Goal: Transaction & Acquisition: Purchase product/service

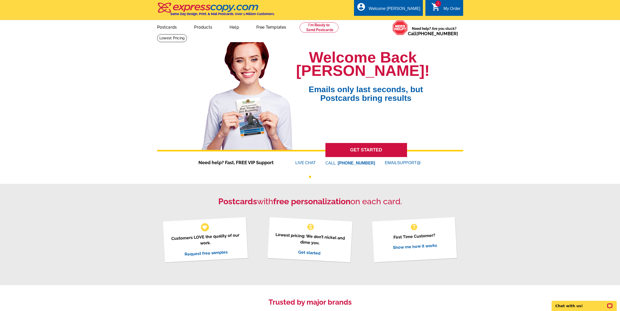
click at [363, 150] on link "GET STARTED" at bounding box center [366, 150] width 82 height 14
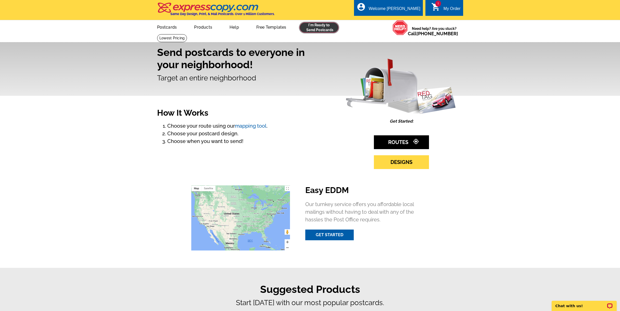
click at [316, 30] on link at bounding box center [319, 27] width 39 height 10
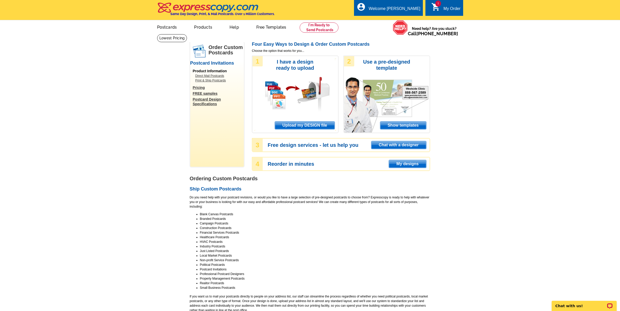
click at [311, 124] on span "Upload my DESIGN file" at bounding box center [304, 125] width 59 height 8
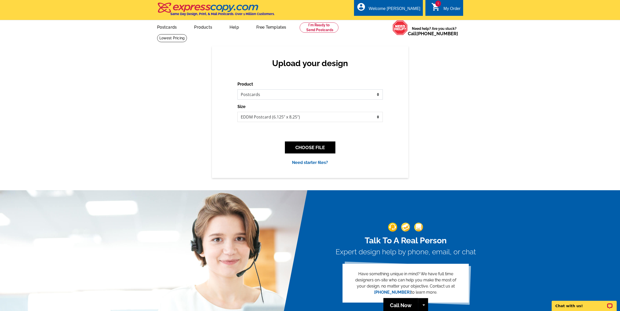
click at [378, 96] on select "Please select the type of file... Postcards Business Cards Letters and flyers G…" at bounding box center [309, 94] width 145 height 10
click at [378, 117] on select "Jumbo Postcard (5.5" x 8.5") Regular Postcard (4.25" x 5.6") Panoramic Postcard…" at bounding box center [309, 117] width 145 height 10
select select "9"
click at [237, 112] on select "Jumbo Postcard (5.5" x 8.5") Regular Postcard (4.25" x 5.6") Panoramic Postcard…" at bounding box center [309, 117] width 145 height 10
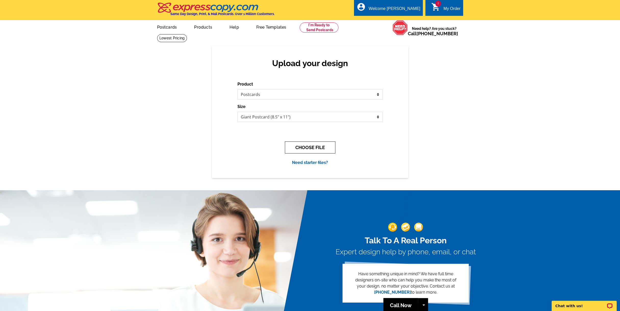
click at [317, 147] on button "CHOOSE FILE" at bounding box center [310, 147] width 51 height 12
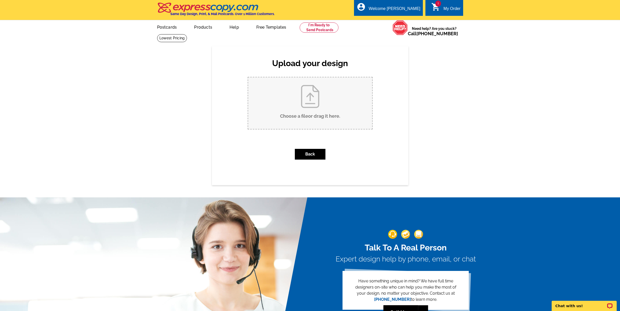
click at [307, 102] on input "Choose a file or drag it here ." at bounding box center [310, 103] width 124 height 52
type input "C:\fakepath\EDDM_Mega_Postcard_3_for_Listing.zip"
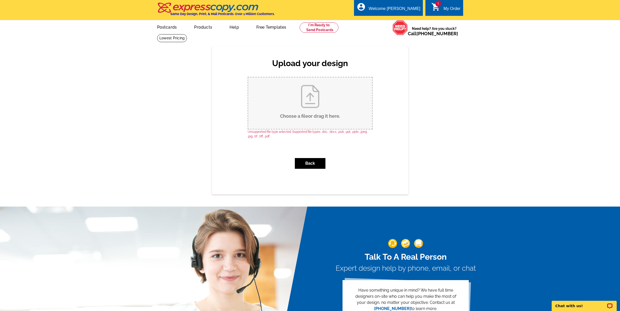
click at [306, 106] on input "Choose a file or drag it here ." at bounding box center [310, 103] width 124 height 52
click at [317, 103] on input "Choose a file or drag it here ." at bounding box center [310, 103] width 124 height 52
type input "C:\fakepath\postcard_3408454_56_back.tiff"
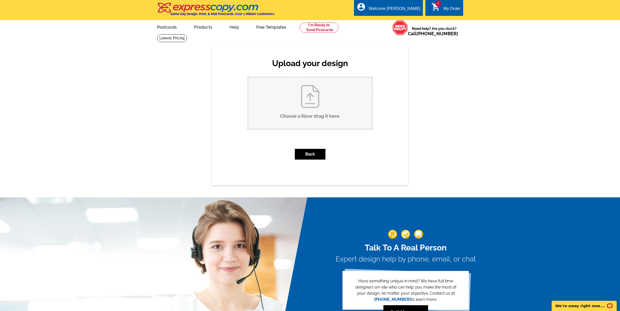
click at [306, 98] on input "Choose a file or drag it here ." at bounding box center [310, 103] width 124 height 52
type input "C:\fakepath\EDDM_Mega_Postcard_3_for_Listing.tiff"
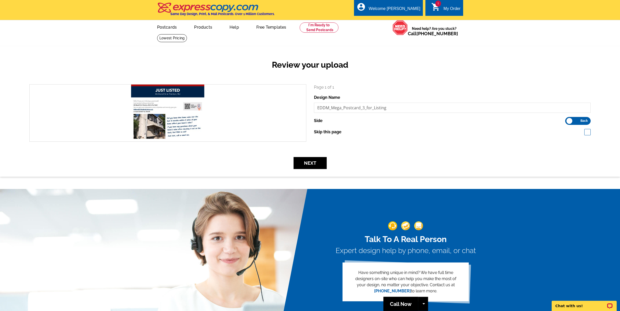
click at [569, 122] on label "Front Back" at bounding box center [578, 121] width 26 height 8
click at [568, 119] on input "Front Back" at bounding box center [568, 119] width 0 height 0
click at [588, 133] on span at bounding box center [587, 132] width 6 height 6
click at [588, 132] on span at bounding box center [587, 132] width 6 height 6
checkbox input "false"
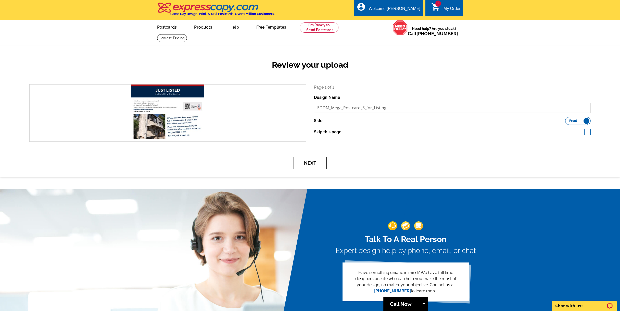
click at [307, 165] on button "Next" at bounding box center [310, 163] width 33 height 12
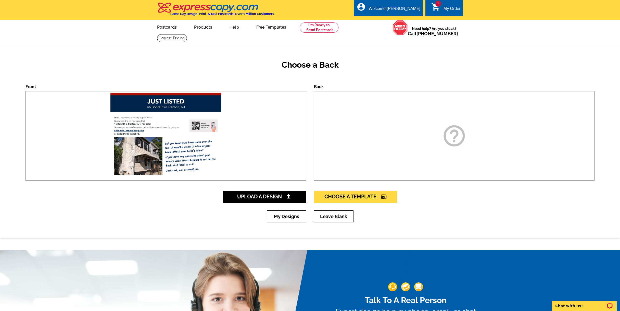
click at [459, 136] on icon "help_outline" at bounding box center [455, 136] width 26 height 26
click at [446, 145] on icon "help_outline" at bounding box center [455, 136] width 26 height 26
click at [359, 195] on span "Choose A Template photo_size_select_large" at bounding box center [355, 196] width 62 height 6
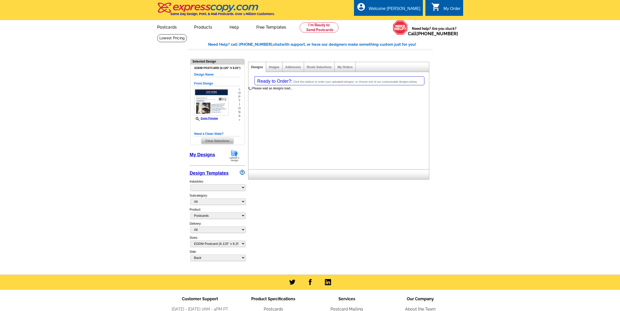
select select "1"
select select "14"
select select "back"
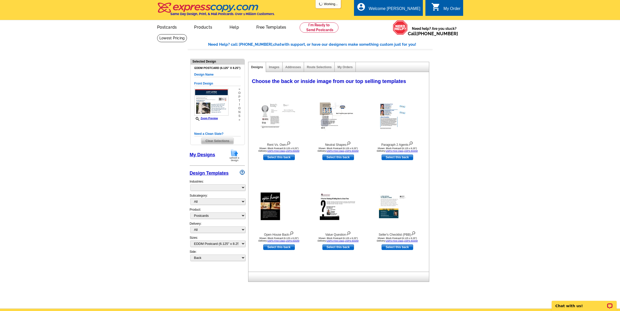
select select "785"
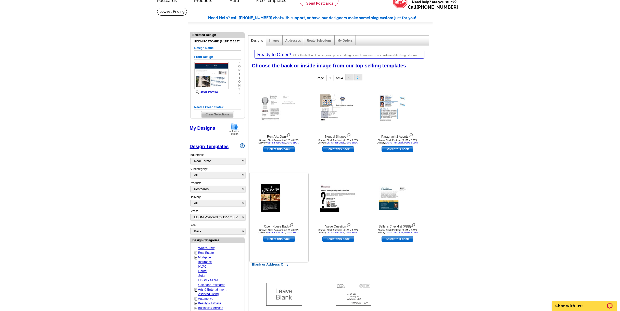
scroll to position [102, 0]
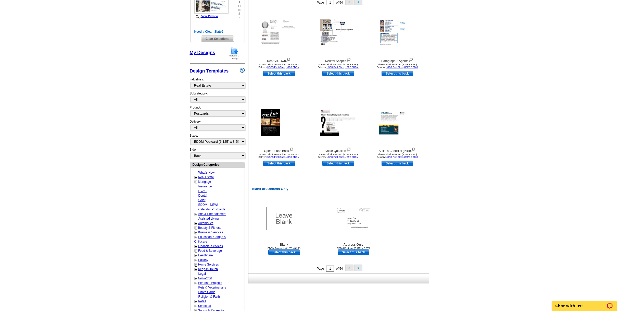
click at [203, 54] on link "My Designs" at bounding box center [203, 52] width 26 height 5
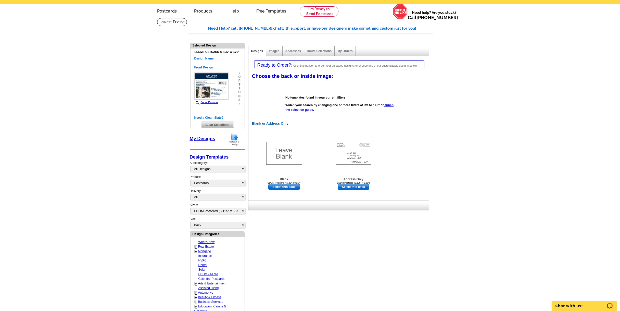
scroll to position [0, 0]
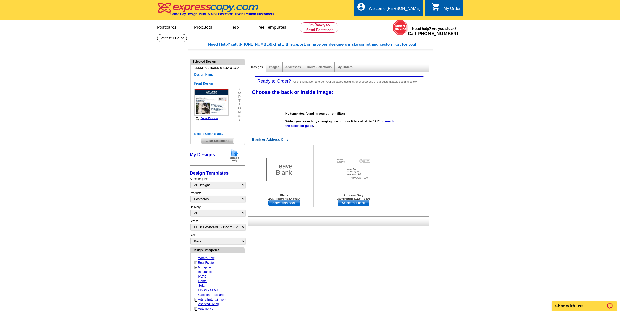
click at [282, 203] on link "Select this back" at bounding box center [284, 203] width 32 height 6
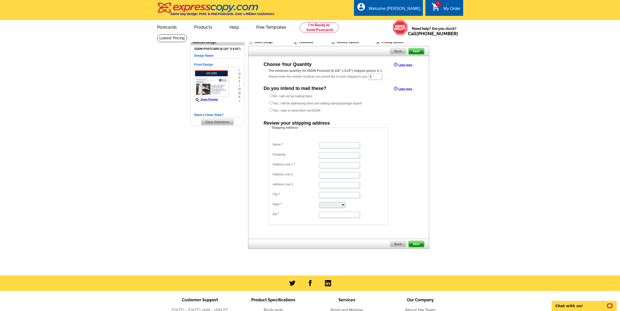
click at [399, 50] on span "Back" at bounding box center [398, 51] width 16 height 6
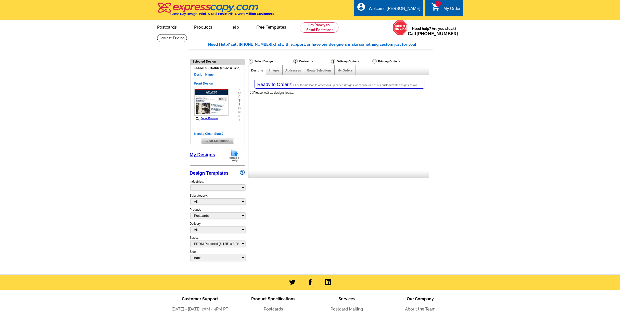
select select "1"
select select "14"
select select "back"
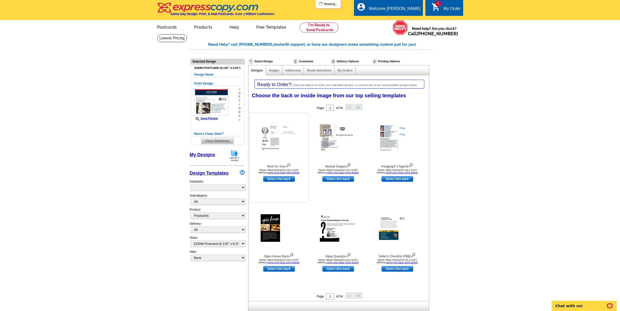
select select "785"
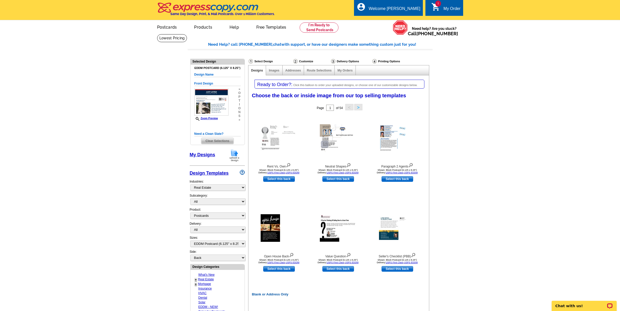
click at [236, 156] on img at bounding box center [234, 155] width 13 height 13
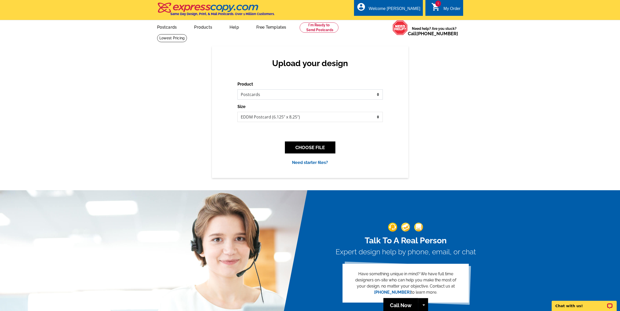
click at [378, 92] on select "Please select the type of file... Postcards Business Cards Letters and flyers G…" at bounding box center [309, 94] width 145 height 10
click at [377, 97] on select "Please select the type of file... Postcards Business Cards Letters and flyers G…" at bounding box center [309, 94] width 145 height 10
click at [437, 6] on span "1" at bounding box center [438, 4] width 6 height 6
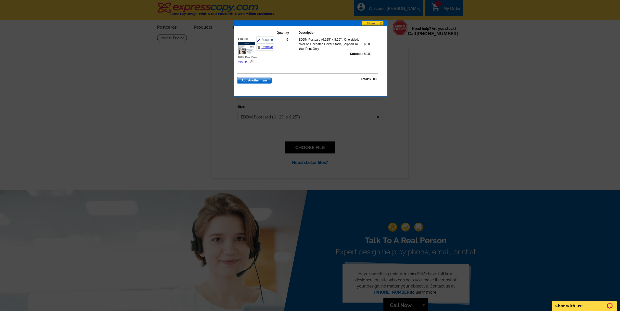
click at [266, 40] on link "Resume" at bounding box center [265, 39] width 18 height 7
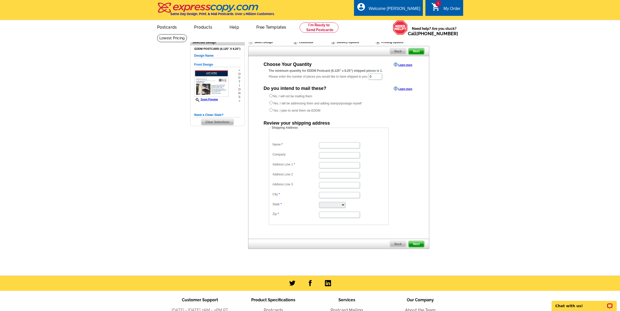
click at [400, 51] on span "Back" at bounding box center [398, 51] width 16 height 6
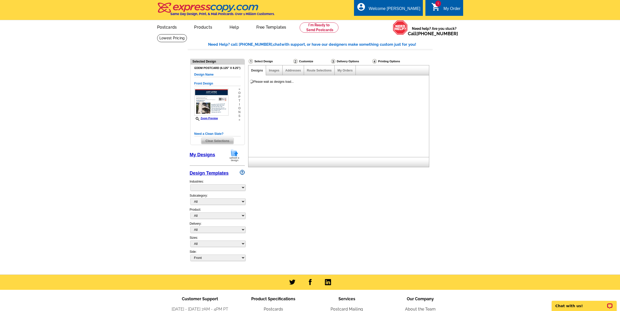
select select "785"
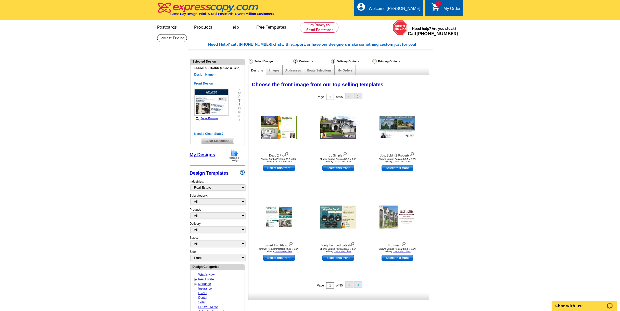
click at [205, 156] on link "My Designs" at bounding box center [203, 154] width 26 height 5
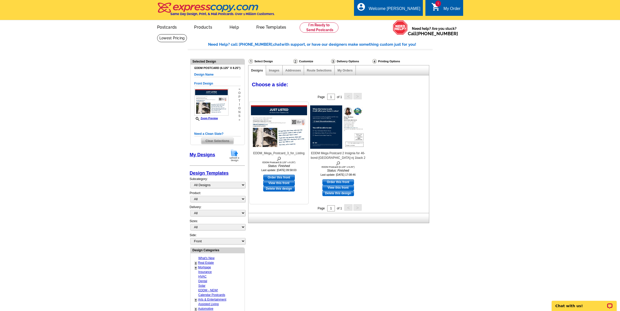
click at [286, 178] on link "Order this front" at bounding box center [279, 177] width 32 height 6
select select "14"
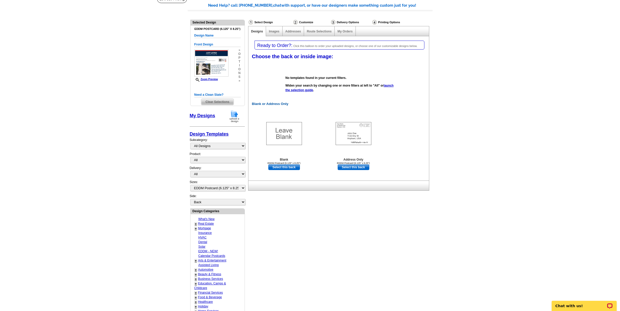
scroll to position [51, 0]
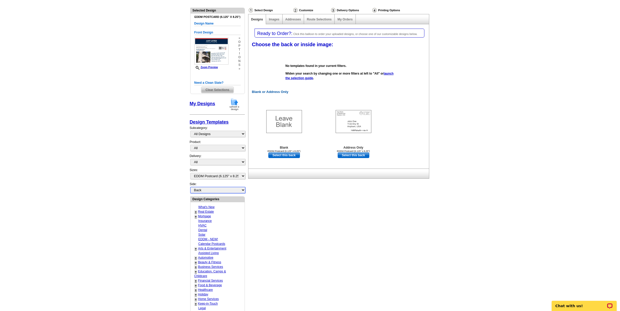
click at [243, 190] on select "Front Back" at bounding box center [217, 190] width 55 height 6
select select "back"
click at [202, 103] on link "My Designs" at bounding box center [203, 103] width 26 height 5
click at [230, 103] on img at bounding box center [234, 104] width 13 height 13
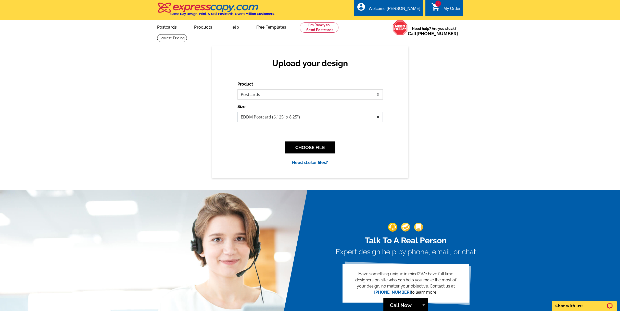
click at [379, 116] on select "Jumbo Postcard (5.5" x 8.5") Regular Postcard (4.25" x 5.6") Panoramic Postcard…" at bounding box center [309, 117] width 145 height 10
click at [379, 95] on select "Please select the type of file... Postcards Business Cards Letters and flyers G…" at bounding box center [309, 94] width 145 height 10
click at [237, 90] on select "Please select the type of file... Postcards Business Cards Letters and flyers G…" at bounding box center [309, 94] width 145 height 10
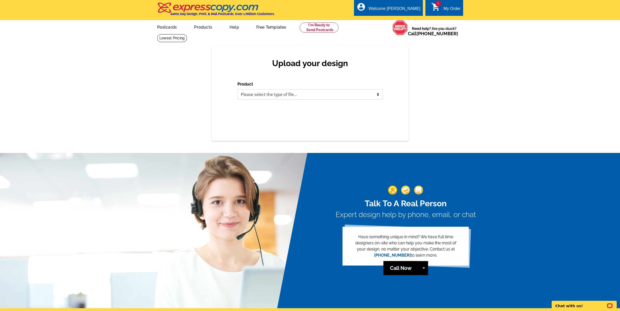
click at [379, 91] on select "Please select the type of file... Postcards Business Cards Letters and flyers G…" at bounding box center [309, 94] width 145 height 10
select select "1"
click at [237, 90] on select "Please select the type of file... Postcards Business Cards Letters and flyers G…" at bounding box center [309, 94] width 145 height 10
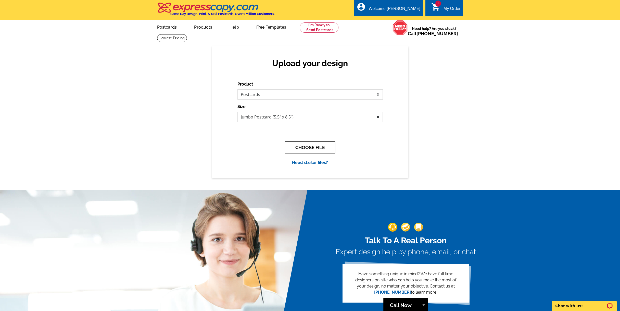
click at [310, 147] on button "CHOOSE FILE" at bounding box center [310, 147] width 51 height 12
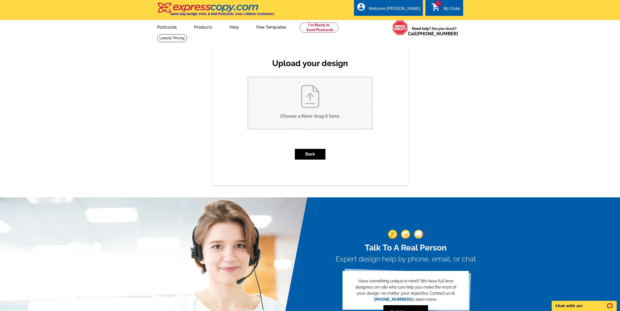
click at [308, 106] on input "Choose a file or drag it here ." at bounding box center [310, 103] width 124 height 52
type input "C:\fakepath\postcard_3408454_56_back.png"
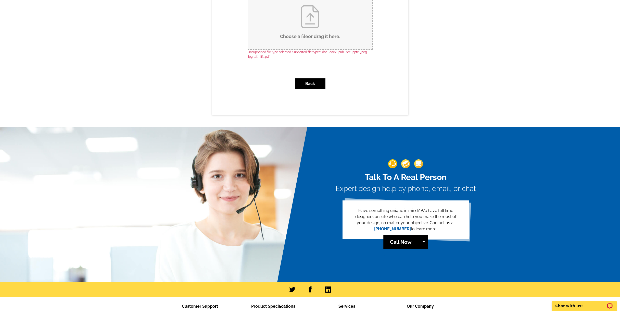
scroll to position [51, 0]
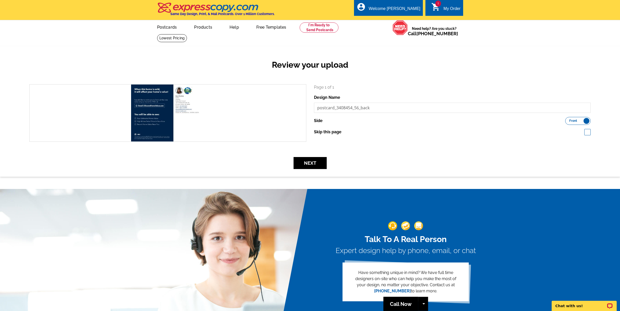
click at [589, 120] on label "Front Back" at bounding box center [578, 121] width 26 height 8
click at [568, 119] on input "Front Back" at bounding box center [568, 119] width 0 height 0
click at [315, 162] on button "Next" at bounding box center [310, 163] width 33 height 12
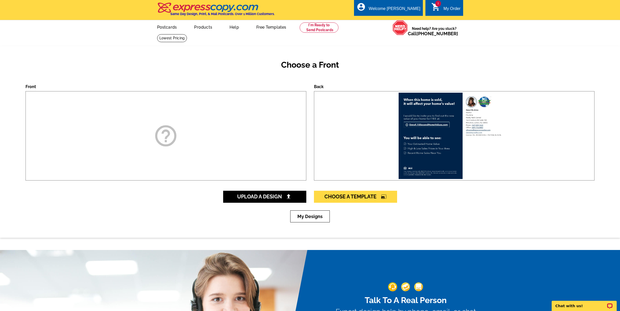
click at [163, 134] on icon "help_outline" at bounding box center [166, 136] width 26 height 26
drag, startPoint x: 153, startPoint y: 134, endPoint x: 156, endPoint y: 138, distance: 4.5
click at [155, 137] on icon "help_outline" at bounding box center [166, 136] width 26 height 26
click at [148, 134] on div "help_outline" at bounding box center [166, 135] width 281 height 89
drag, startPoint x: 148, startPoint y: 134, endPoint x: 155, endPoint y: 140, distance: 8.3
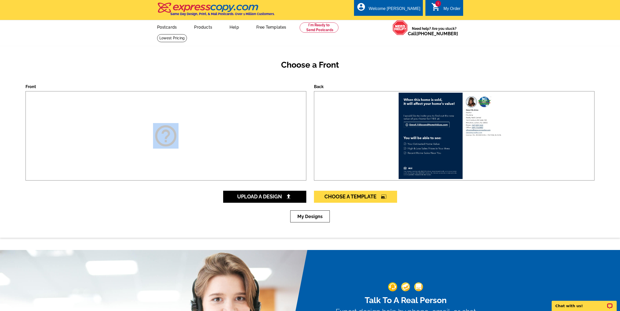
click at [149, 135] on div "help_outline" at bounding box center [166, 135] width 281 height 89
click at [161, 140] on icon "help_outline" at bounding box center [166, 136] width 26 height 26
click at [246, 196] on span "Upload A Design" at bounding box center [264, 196] width 55 height 6
click at [303, 217] on link "My Designs" at bounding box center [310, 216] width 40 height 12
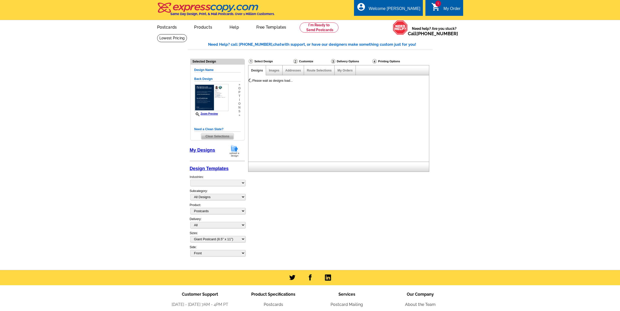
select select "1"
select select "9"
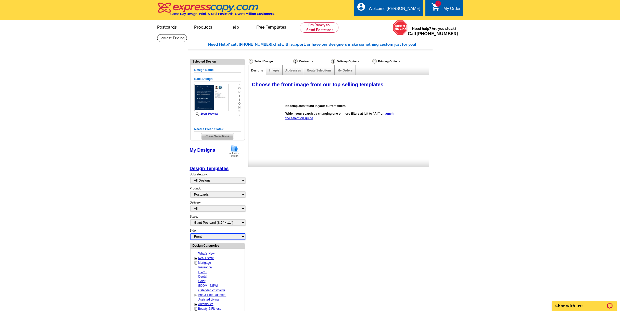
click at [242, 237] on select "Front Back" at bounding box center [217, 236] width 55 height 6
select select "front"
click at [276, 71] on link "Images" at bounding box center [274, 71] width 10 height 4
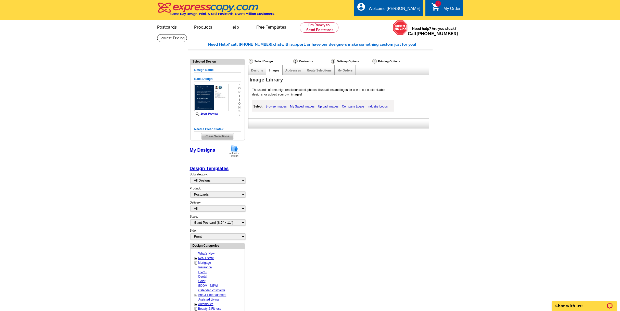
click at [329, 107] on link "Upload Images" at bounding box center [328, 106] width 23 height 6
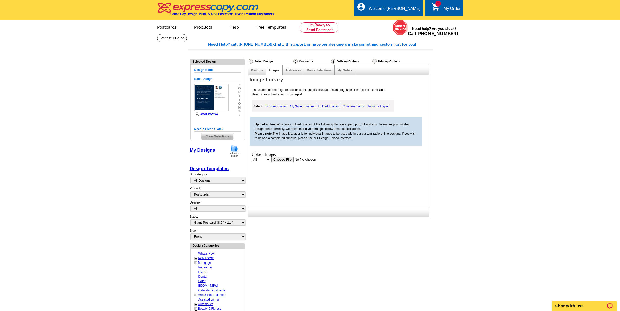
click at [287, 159] on input "file" at bounding box center [303, 158] width 65 height 5
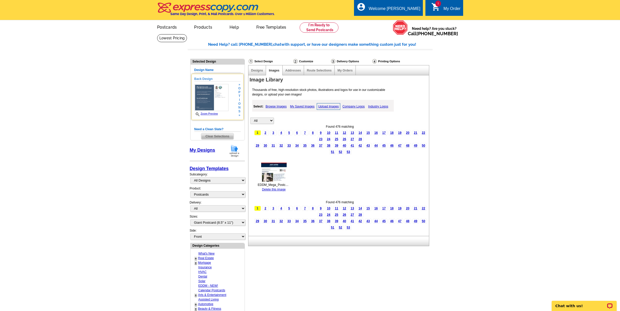
click at [211, 115] on link "Zoom Preview" at bounding box center [206, 113] width 24 height 3
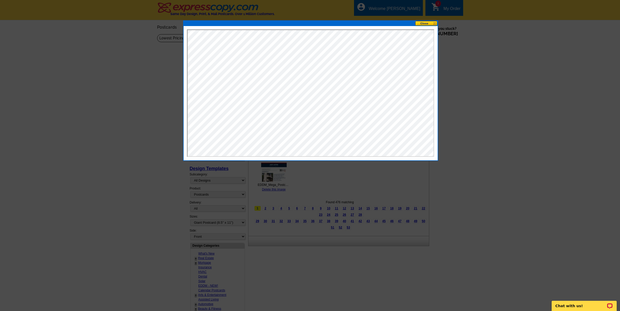
click at [352, 173] on div at bounding box center [310, 155] width 620 height 311
click at [426, 22] on button at bounding box center [426, 23] width 22 height 5
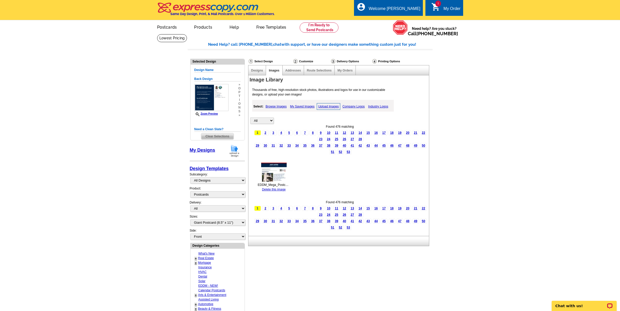
click at [273, 173] on img at bounding box center [274, 172] width 26 height 20
click at [273, 177] on img at bounding box center [274, 172] width 26 height 20
click at [280, 107] on link "Browse Images" at bounding box center [276, 106] width 24 height 6
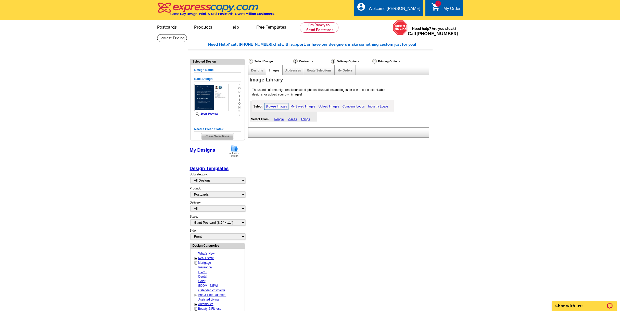
click at [270, 106] on link "Browse Images" at bounding box center [276, 106] width 24 height 7
click at [317, 30] on link at bounding box center [319, 27] width 39 height 10
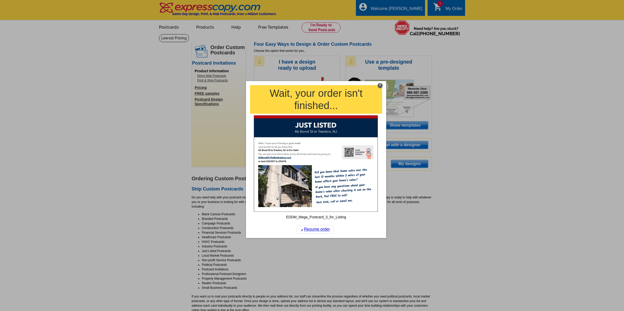
click at [380, 87] on div "X" at bounding box center [380, 85] width 5 height 5
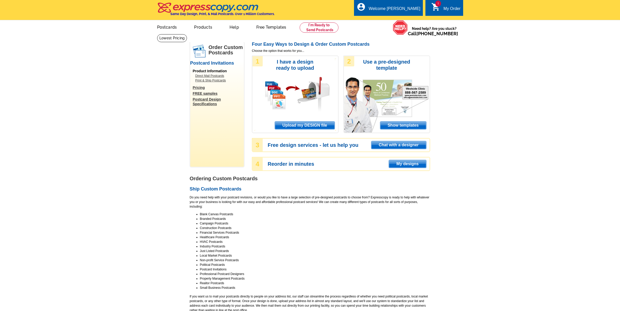
click at [304, 124] on span "Upload my DESIGN file" at bounding box center [304, 125] width 59 height 8
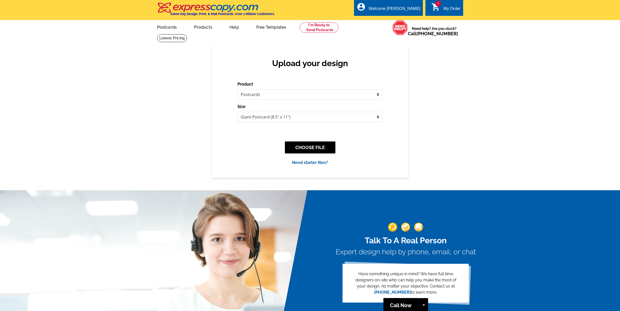
click at [435, 8] on icon "shopping_cart" at bounding box center [435, 6] width 9 height 9
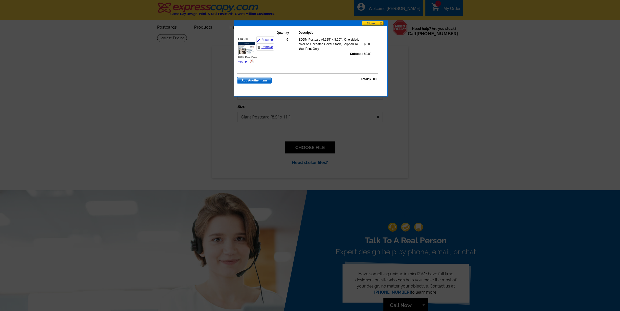
click at [245, 47] on img at bounding box center [246, 48] width 17 height 13
click at [368, 23] on button at bounding box center [375, 23] width 26 height 5
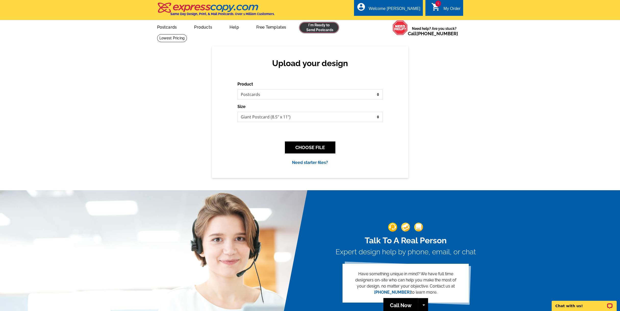
click at [313, 28] on link at bounding box center [319, 27] width 39 height 10
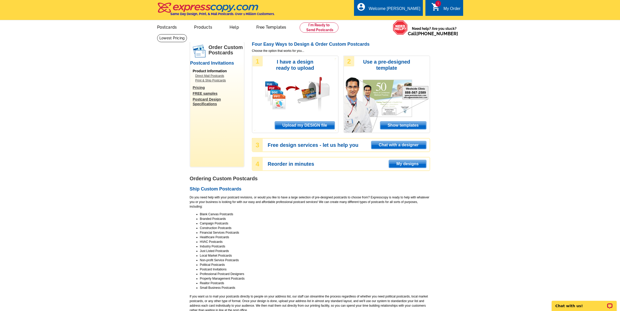
click at [304, 127] on span "Upload my DESIGN file" at bounding box center [304, 125] width 59 height 8
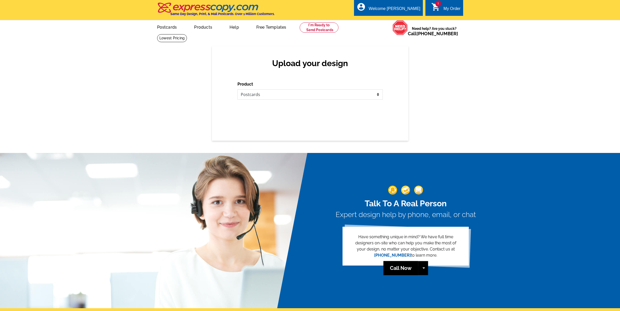
click at [313, 126] on div "Upload your design Product Please select the type of file... Postcards Business…" at bounding box center [310, 93] width 196 height 94
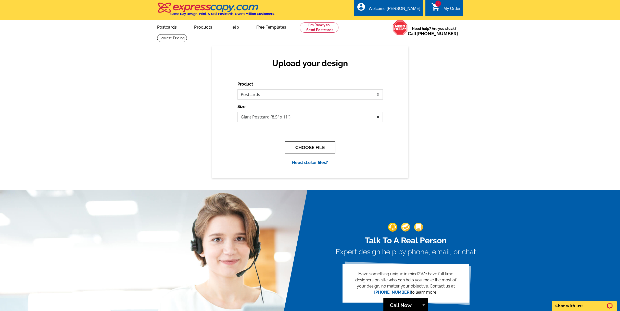
click at [310, 148] on button "CHOOSE FILE" at bounding box center [310, 147] width 51 height 12
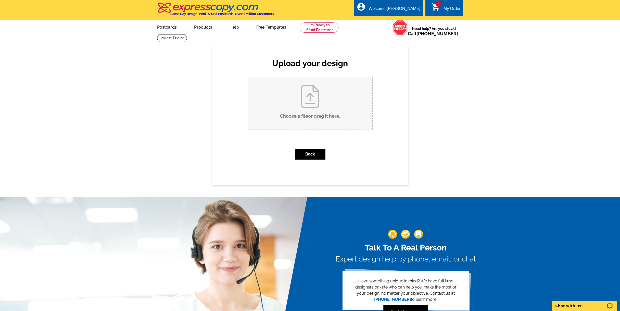
click at [310, 97] on input "Choose a file or drag it here ." at bounding box center [310, 103] width 124 height 52
click at [396, 9] on div "Welcome [PERSON_NAME]" at bounding box center [395, 9] width 52 height 7
click at [405, 20] on link "My Account" at bounding box center [408, 19] width 22 height 5
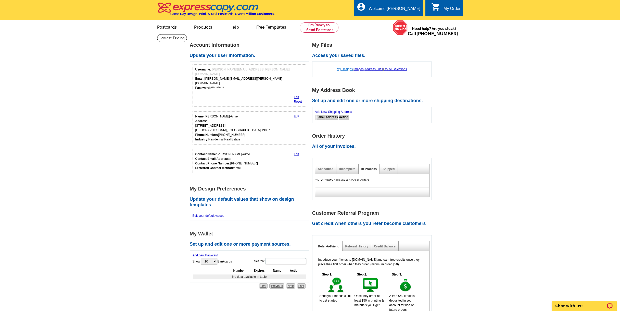
click at [338, 70] on link "My Designs" at bounding box center [345, 69] width 16 height 4
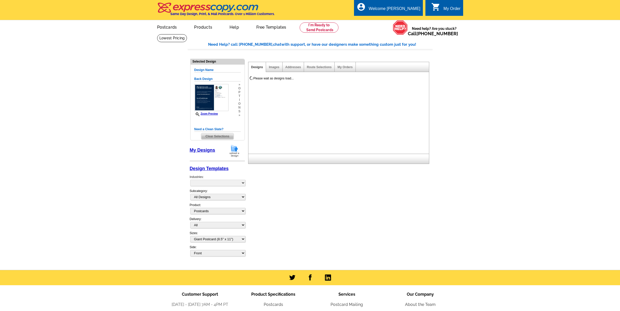
select select "1"
select select "9"
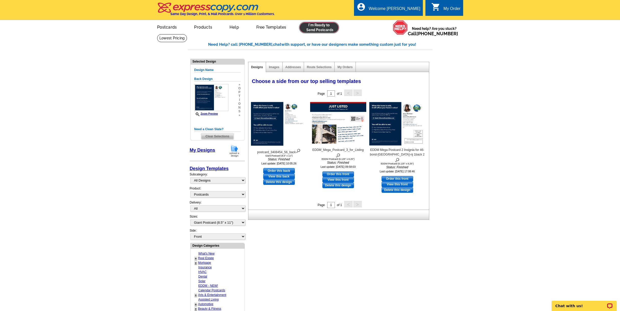
click at [319, 25] on link at bounding box center [319, 27] width 39 height 10
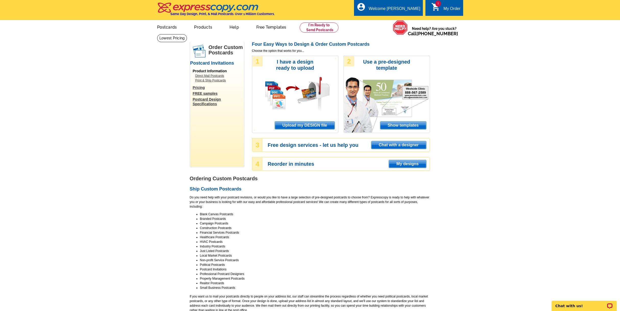
click at [197, 87] on link "Pricing" at bounding box center [218, 87] width 51 height 5
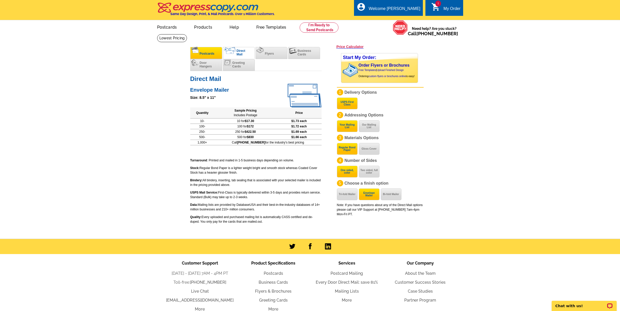
click at [200, 53] on span "Postcards" at bounding box center [207, 54] width 15 height 4
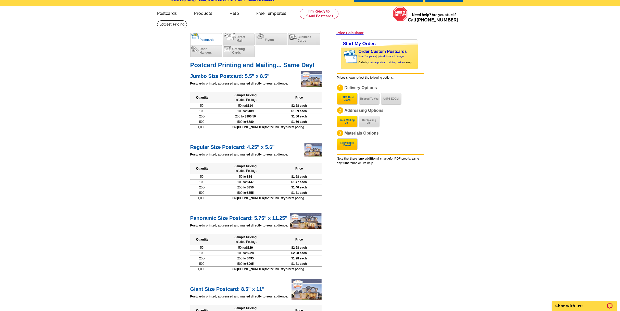
scroll to position [26, 0]
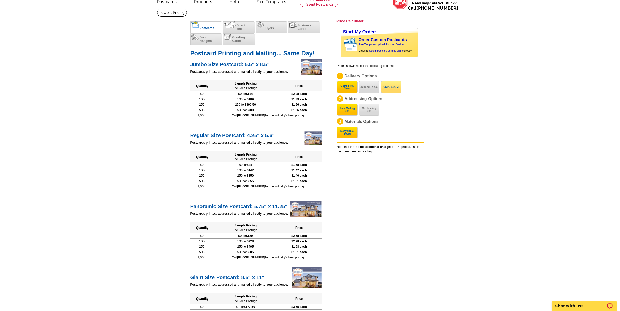
click at [395, 90] on button "USPS EDDM" at bounding box center [391, 87] width 21 height 12
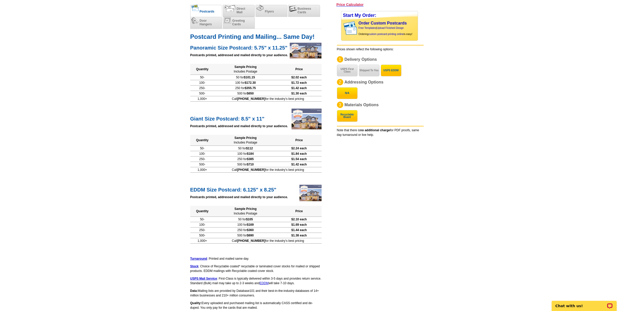
scroll to position [51, 0]
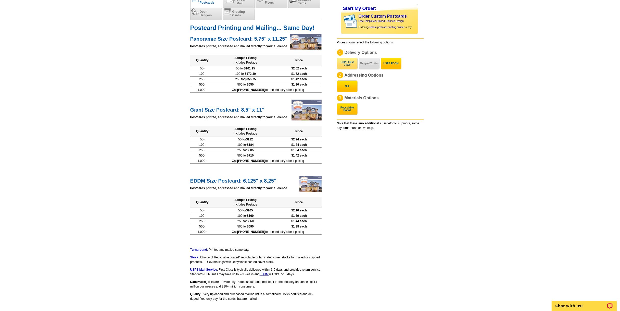
click at [348, 63] on button "USPS First Class" at bounding box center [347, 64] width 21 height 12
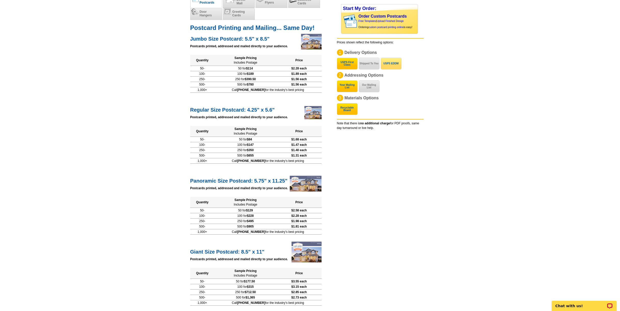
click at [396, 64] on button "USPS EDDM" at bounding box center [391, 64] width 21 height 12
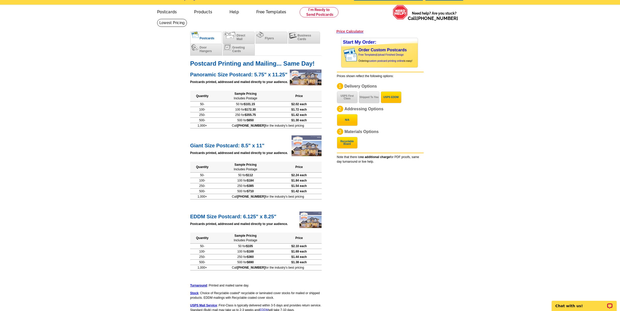
scroll to position [0, 0]
